Goal: Task Accomplishment & Management: Manage account settings

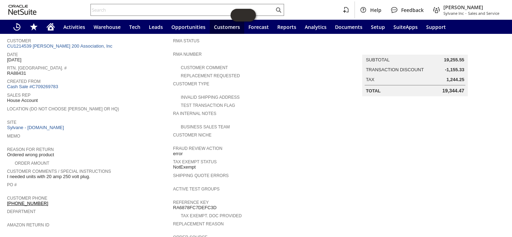
scroll to position [11, 0]
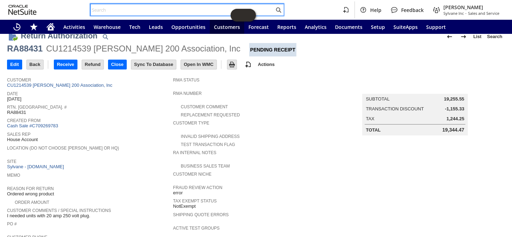
click at [141, 8] on input "text" at bounding box center [182, 10] width 183 height 8
paste input "P218945"
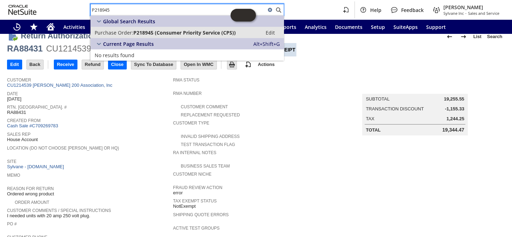
type input "P218945"
click at [151, 32] on span "P218945 (Consumer Priority Service (CPS))" at bounding box center [184, 32] width 102 height 7
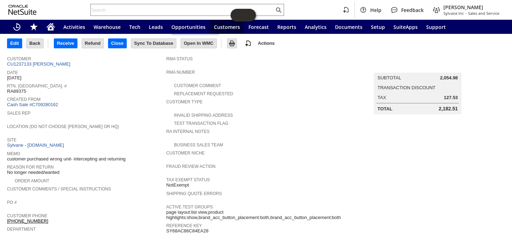
scroll to position [32, 0]
click at [50, 104] on link "Cash Sale #C709280162" at bounding box center [32, 104] width 51 height 5
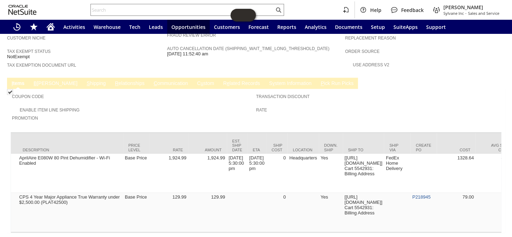
scroll to position [0, 337]
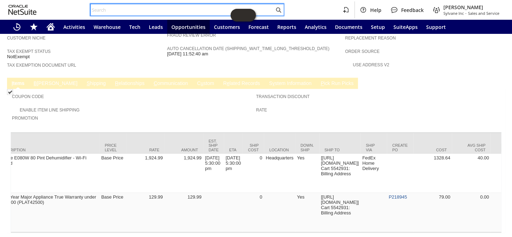
click at [116, 8] on input "text" at bounding box center [182, 10] width 183 height 8
paste input "S1350583"
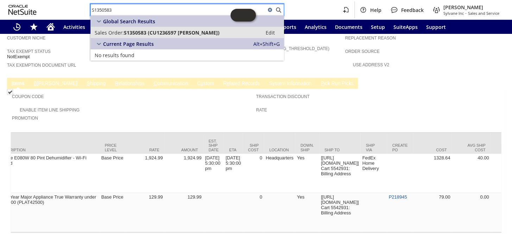
type input "S1350583"
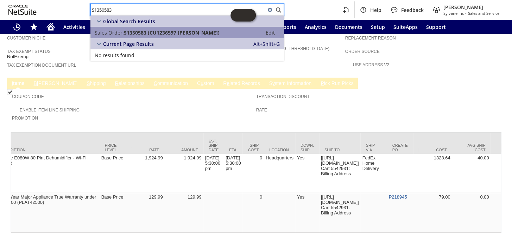
click at [137, 31] on span "S1350583 (CU1236597 Geraldine Morse)" at bounding box center [172, 32] width 96 height 7
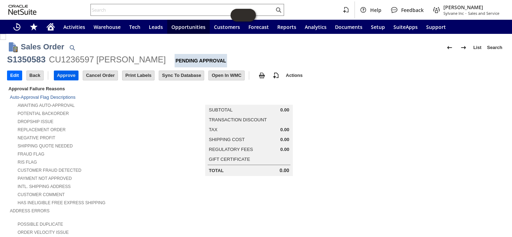
click at [64, 76] on input "Approve" at bounding box center [66, 75] width 24 height 9
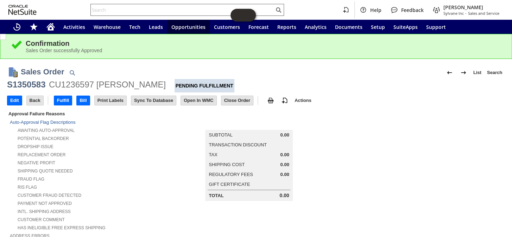
click at [144, 8] on input "text" at bounding box center [182, 10] width 183 height 8
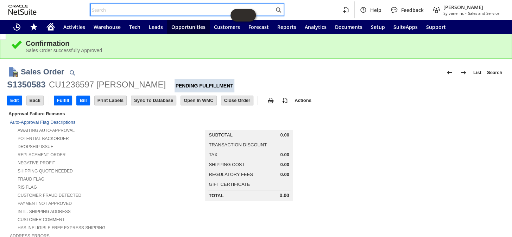
paste input "u pi11495k"
type input "u pi11495k"
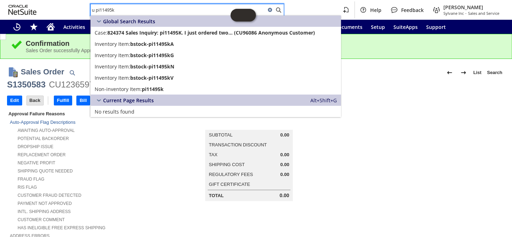
drag, startPoint x: 127, startPoint y: 10, endPoint x: 68, endPoint y: 6, distance: 59.0
click at [63, 8] on div "u pi11495k Help Feedback Coby Miller Sylvane Inc - Sales and Service" at bounding box center [256, 10] width 512 height 20
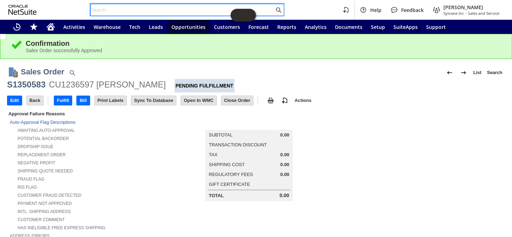
click at [100, 12] on input "text" at bounding box center [182, 10] width 183 height 8
paste input "S1350359"
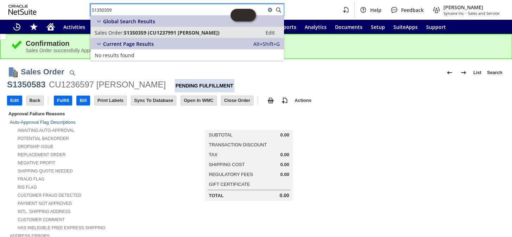
type input "S1350359"
click at [159, 32] on span "S1350359 (CU1237991 Craig Wiggins)" at bounding box center [172, 32] width 96 height 7
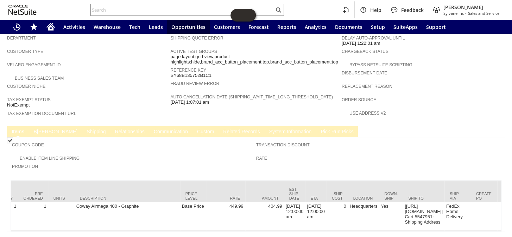
scroll to position [0, 114]
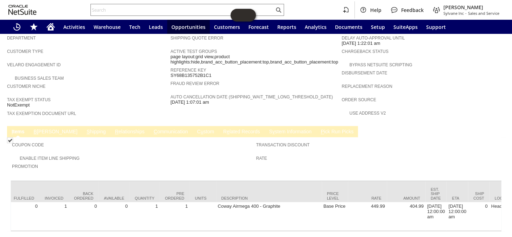
click at [222, 129] on link "R e lated Records" at bounding box center [242, 132] width 40 height 7
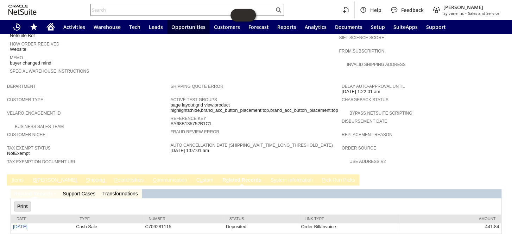
scroll to position [0, 0]
click at [19, 177] on link "I tems" at bounding box center [17, 180] width 15 height 7
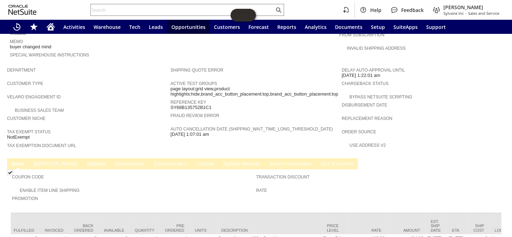
scroll to position [0, 114]
click at [222, 161] on link "R e lated Records" at bounding box center [242, 164] width 40 height 7
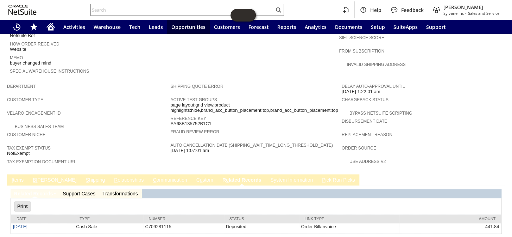
scroll to position [0, 0]
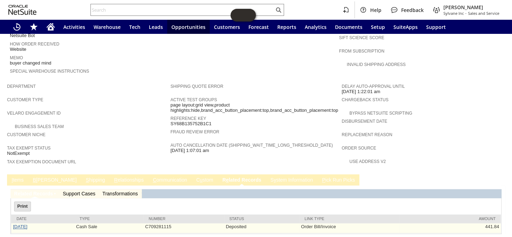
click at [27, 224] on link "8/29/2025" at bounding box center [20, 226] width 14 height 5
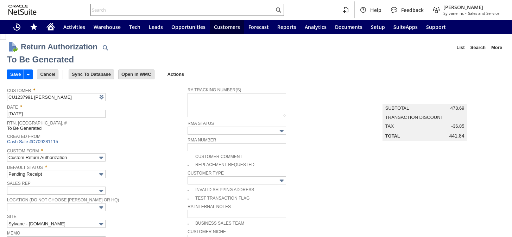
type input "Add"
type input "Copy Previous"
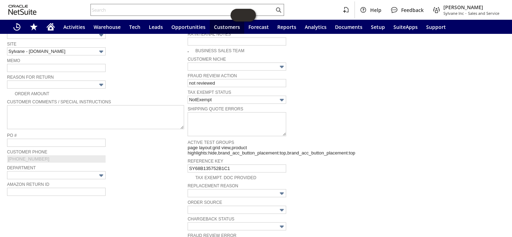
scroll to position [169, 0]
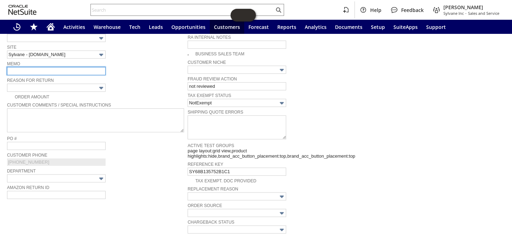
click at [28, 68] on input "text" at bounding box center [56, 71] width 99 height 8
type input "item never shipped/buyer canceld."
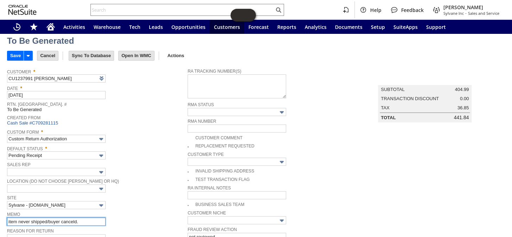
scroll to position [0, 0]
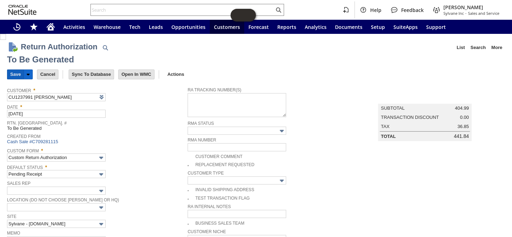
click at [11, 74] on input "Save" at bounding box center [15, 74] width 16 height 9
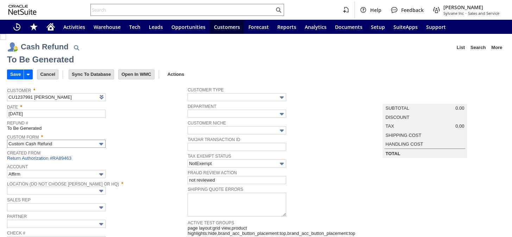
type input "Paypal Account"
type input "Headquarters : Head...s : Pending Testing"
type input "Add"
type input "Copy Previous"
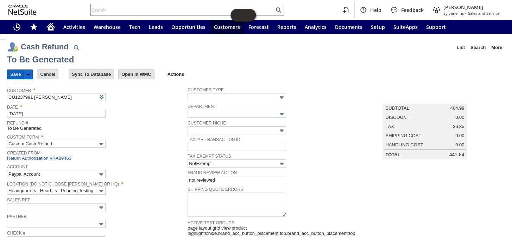
click at [14, 73] on input "Save" at bounding box center [15, 74] width 16 height 9
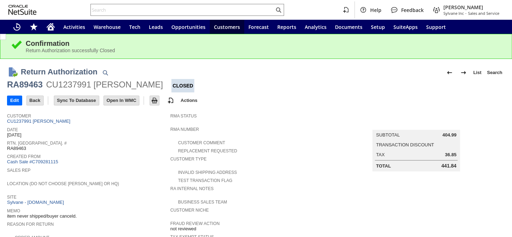
scroll to position [256, 0]
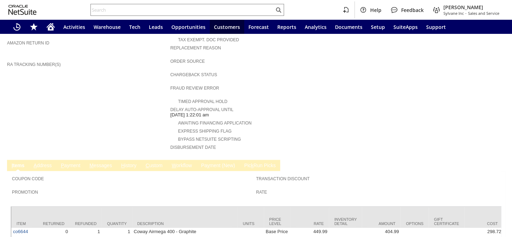
click at [110, 162] on link "M essages" at bounding box center [101, 165] width 26 height 7
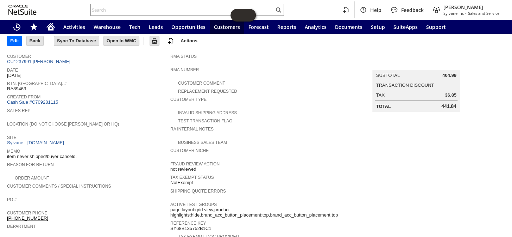
scroll to position [0, 0]
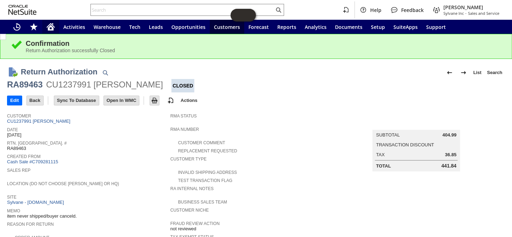
click at [53, 25] on icon "Home" at bounding box center [50, 27] width 8 height 8
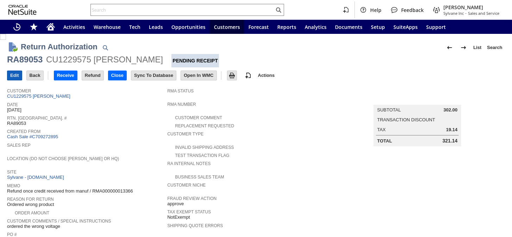
click at [17, 72] on input "Edit" at bounding box center [14, 75] width 14 height 9
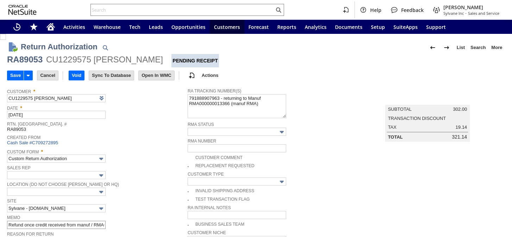
type input "Add"
type input "Copy Previous"
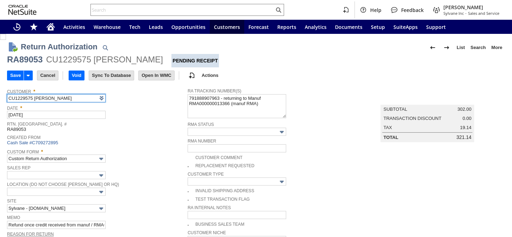
scroll to position [64, 0]
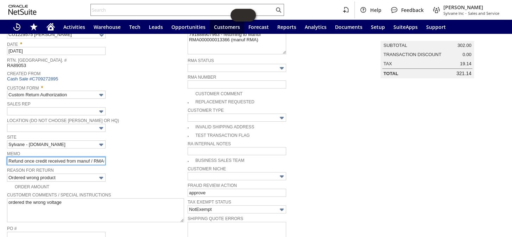
click at [8, 158] on input "Refund once credit received from manuf / RMA000000013366" at bounding box center [56, 161] width 99 height 8
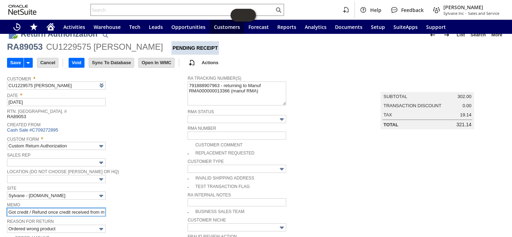
scroll to position [0, 0]
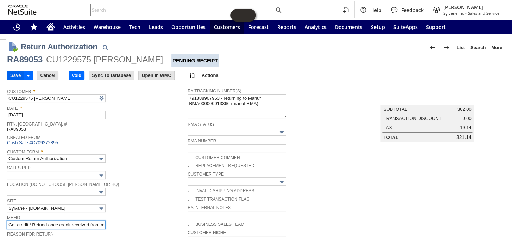
type input "Got credit / Refund once credit received from manuf / RMA000000013366"
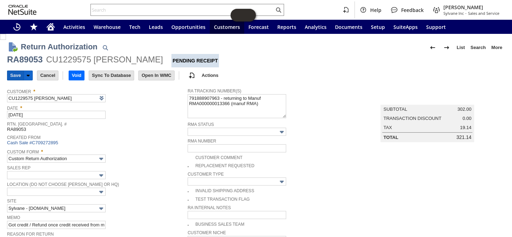
click at [17, 76] on input "Save" at bounding box center [15, 75] width 16 height 9
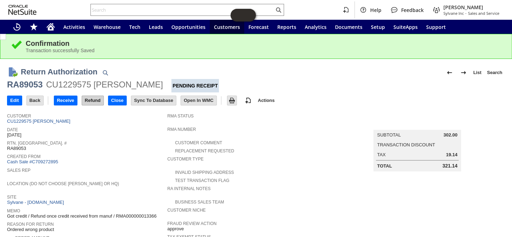
click at [92, 102] on input "Refund" at bounding box center [92, 100] width 21 height 9
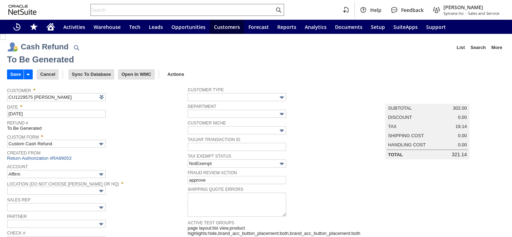
type input "Regions - Merchant 0414"
type input "Headquarters : Head...s : Pending Testing"
click at [13, 75] on input "Save" at bounding box center [15, 74] width 16 height 9
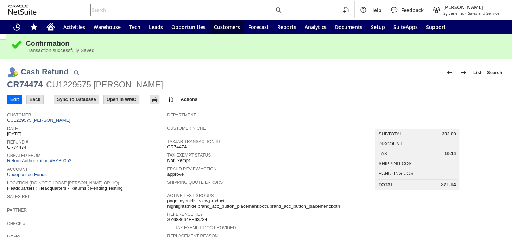
click at [51, 158] on link "Return Authorization #RA89053" at bounding box center [39, 160] width 64 height 5
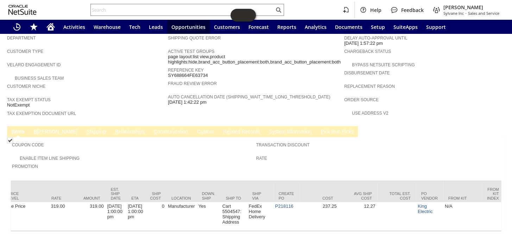
scroll to position [0, 458]
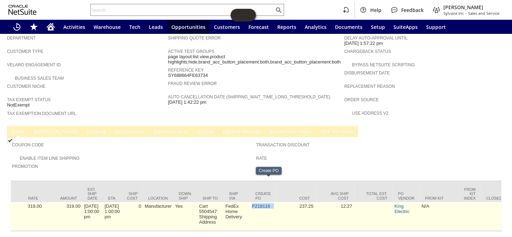
drag, startPoint x: 264, startPoint y: 182, endPoint x: 257, endPoint y: 183, distance: 7.1
click at [257, 202] on td "P218116" at bounding box center [263, 216] width 26 height 29
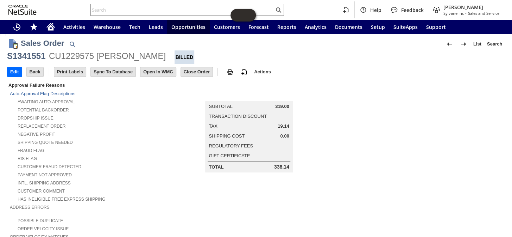
scroll to position [0, 0]
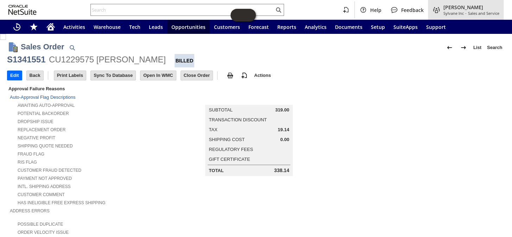
click at [478, 15] on span "Sales and Service" at bounding box center [483, 13] width 31 height 5
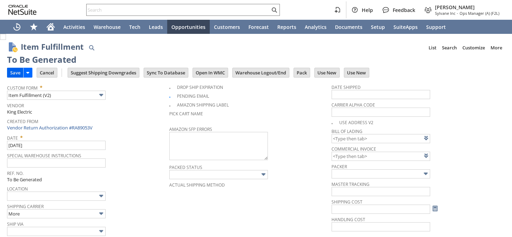
type input "0.00"
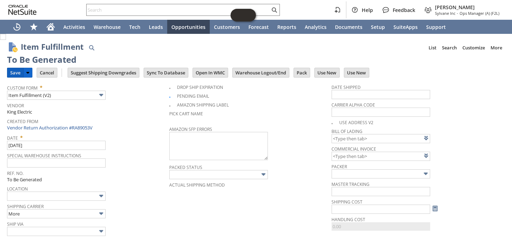
click at [13, 71] on input "Save" at bounding box center [15, 72] width 16 height 9
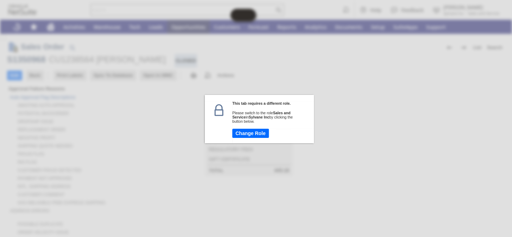
scroll to position [320, 0]
